Goal: Complete application form

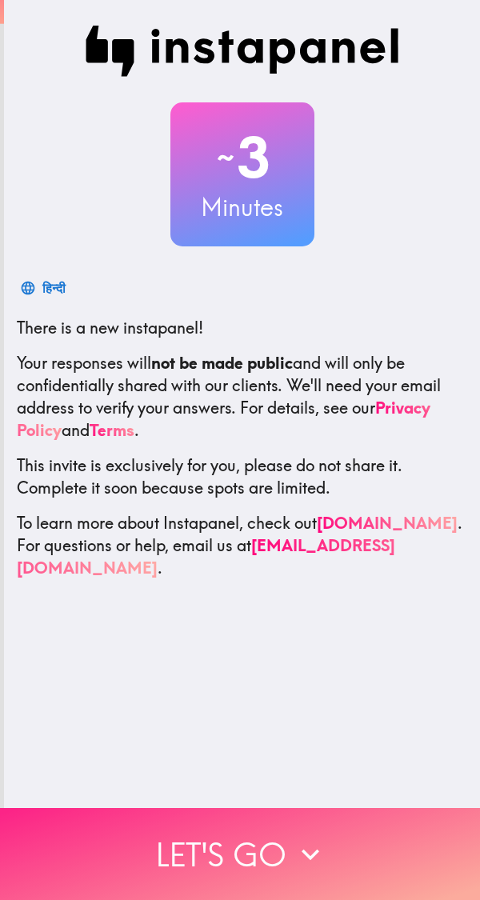
click at [341, 861] on button "Let's go" at bounding box center [240, 854] width 480 height 92
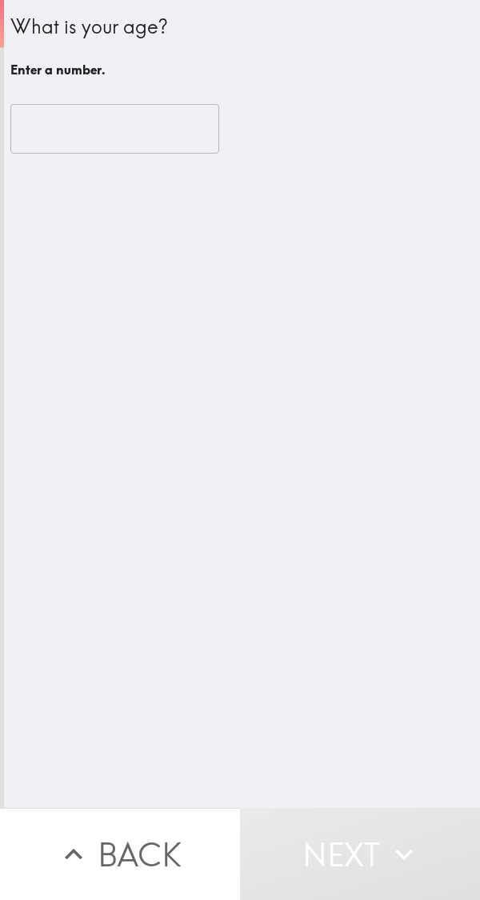
click at [172, 134] on input "number" at bounding box center [114, 129] width 209 height 50
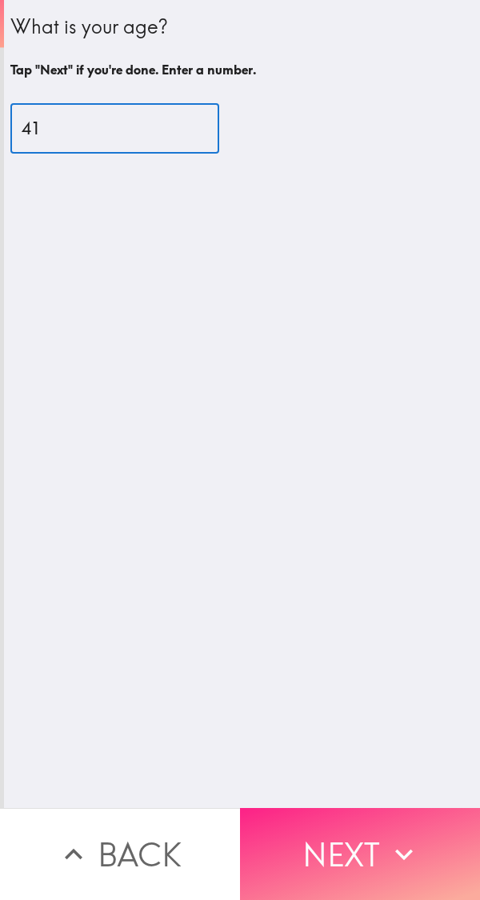
type input "41"
click at [355, 837] on button "Next" at bounding box center [360, 854] width 240 height 92
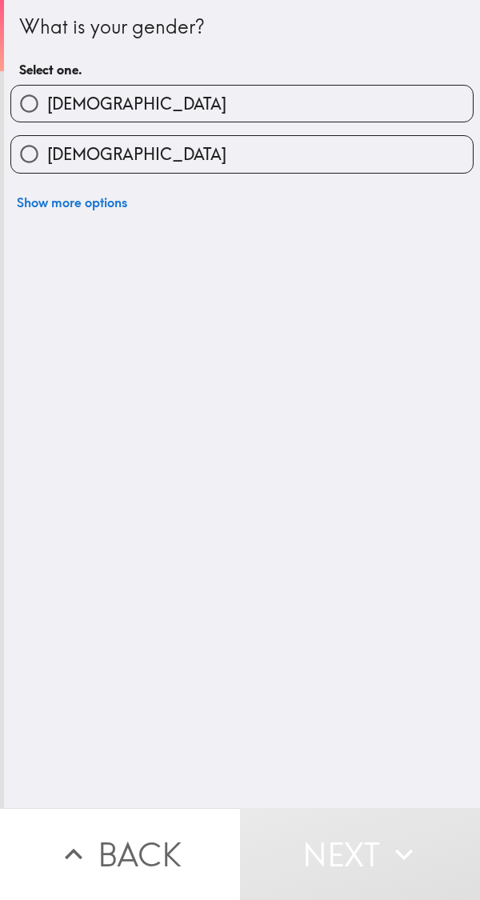
click at [293, 107] on label "[DEMOGRAPHIC_DATA]" at bounding box center [242, 104] width 462 height 36
click at [47, 107] on input "[DEMOGRAPHIC_DATA]" at bounding box center [29, 104] width 36 height 36
radio input "true"
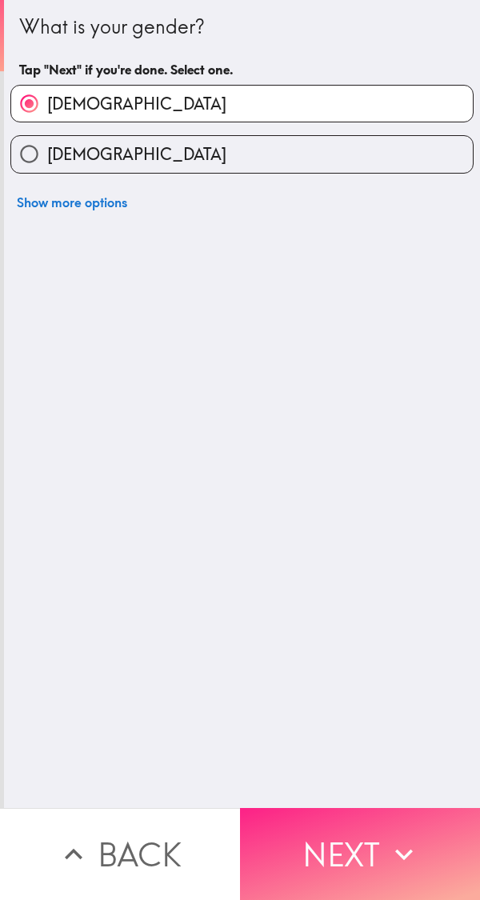
click at [375, 845] on button "Next" at bounding box center [360, 854] width 240 height 92
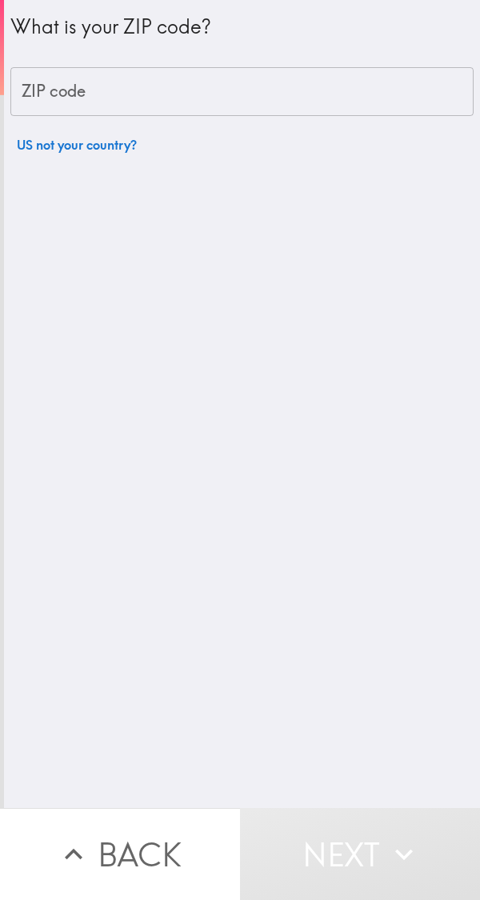
click at [282, 87] on input "ZIP code" at bounding box center [241, 92] width 463 height 50
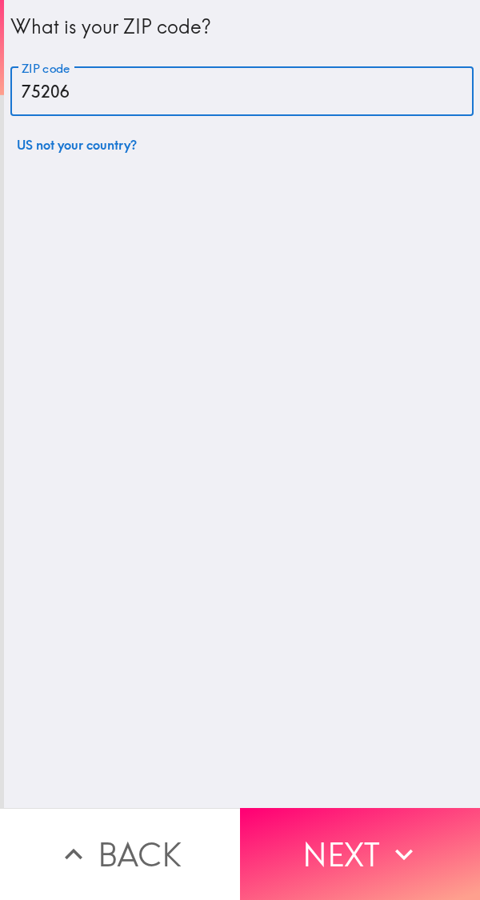
type input "75206"
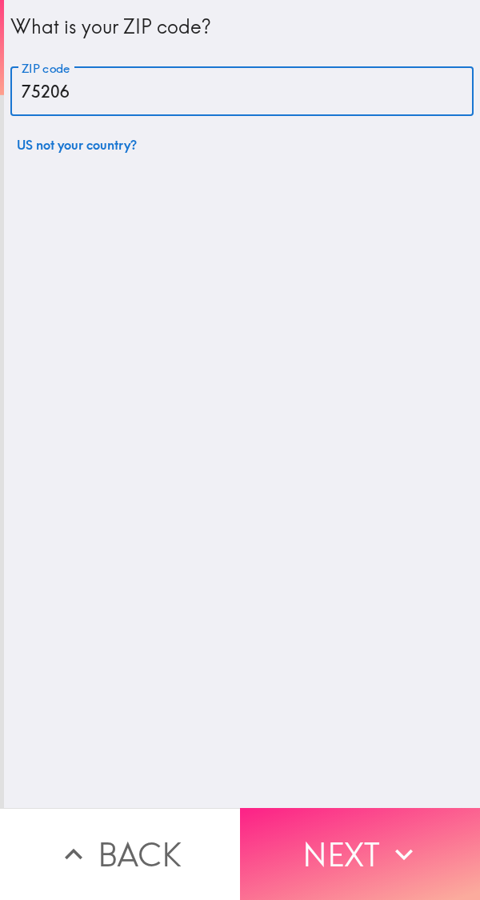
click at [358, 840] on button "Next" at bounding box center [360, 854] width 240 height 92
